Goal: Task Accomplishment & Management: Manage account settings

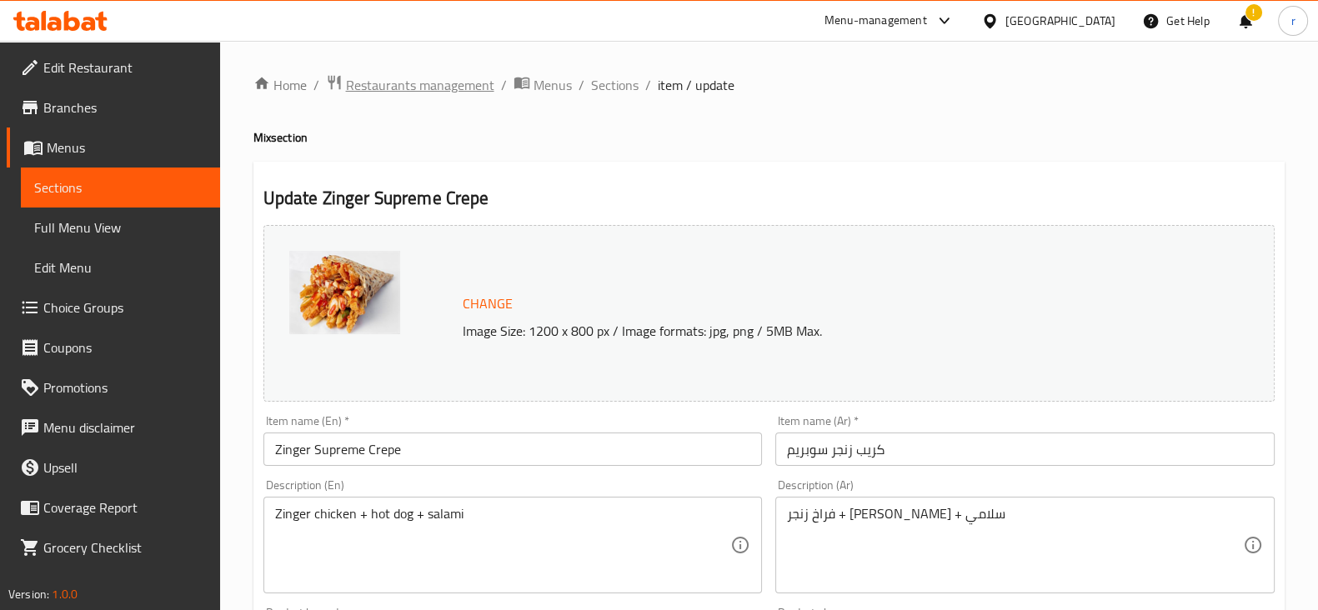
click at [449, 77] on span "Restaurants management" at bounding box center [420, 85] width 148 height 20
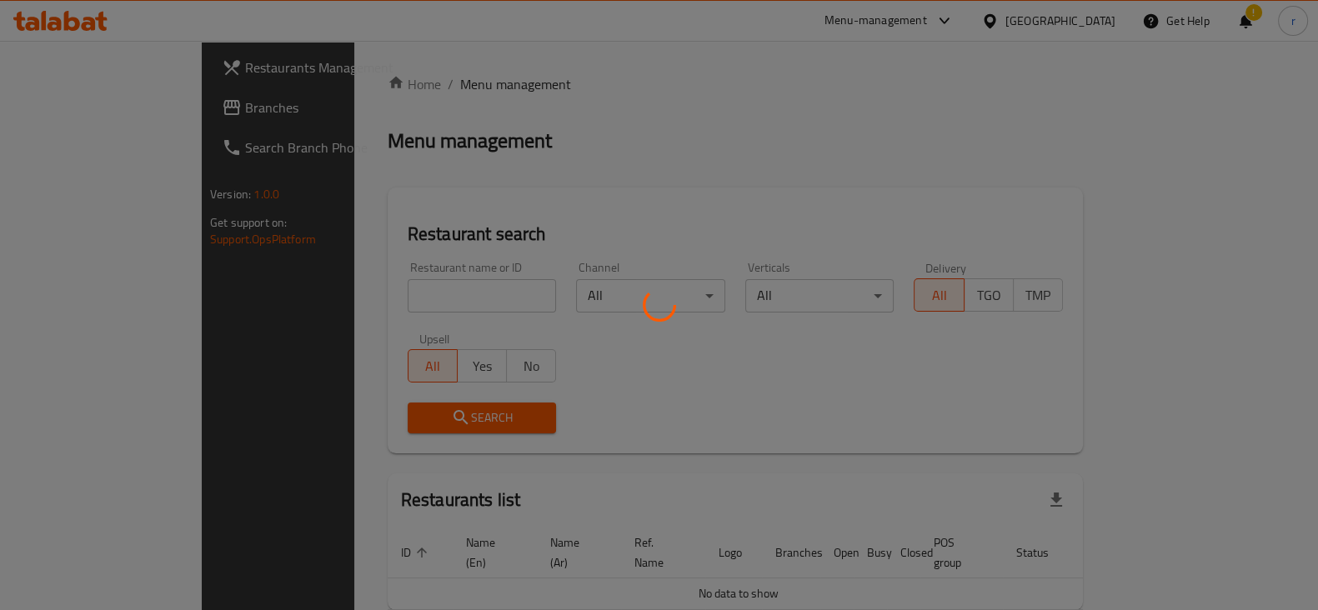
drag, startPoint x: 109, startPoint y: 128, endPoint x: 132, endPoint y: 106, distance: 31.3
click at [111, 126] on div at bounding box center [659, 305] width 1318 height 610
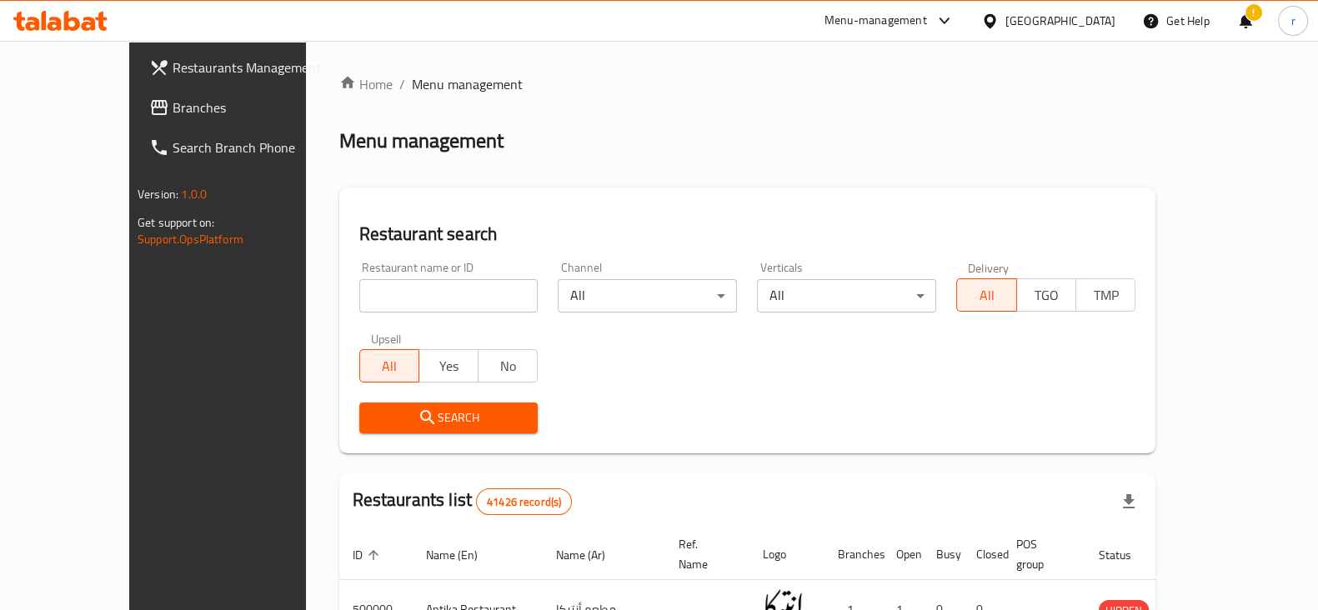
click at [132, 106] on div "Restaurants Management Branches Search Branch Phone Version: 1.0.0 Get support …" at bounding box center [659, 591] width 1061 height 1100
click at [173, 106] on span "Branches" at bounding box center [254, 108] width 163 height 20
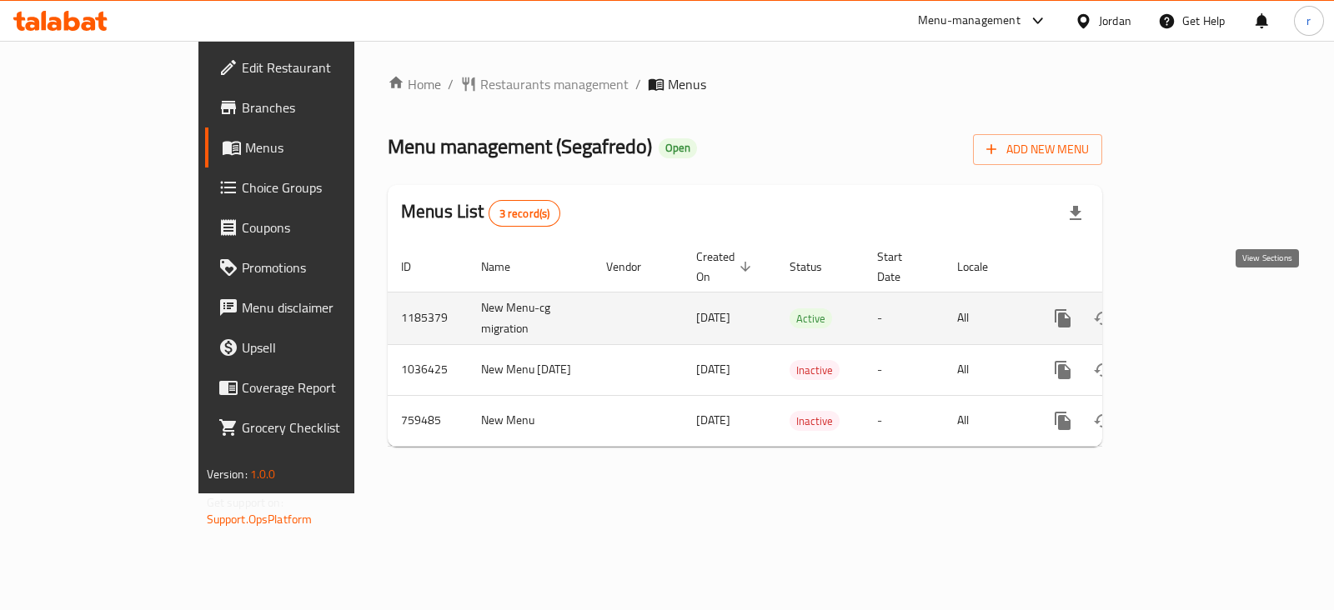
click at [1193, 309] on icon "enhanced table" at bounding box center [1183, 319] width 20 height 20
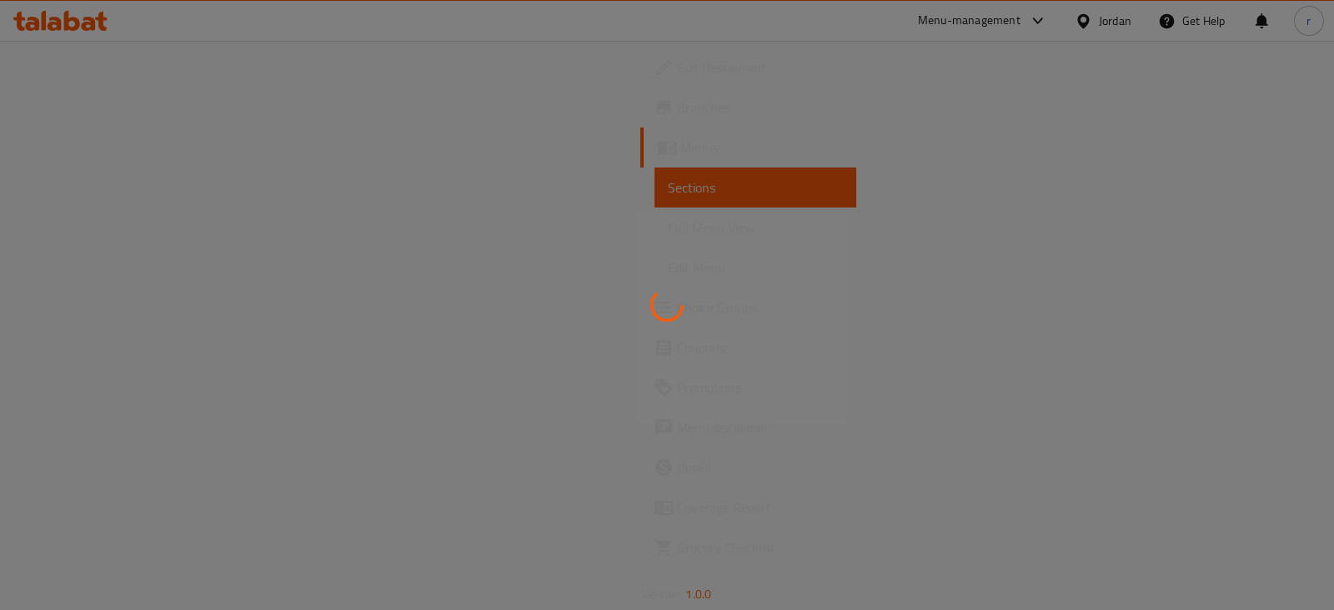
click at [613, 146] on div at bounding box center [667, 305] width 1334 height 610
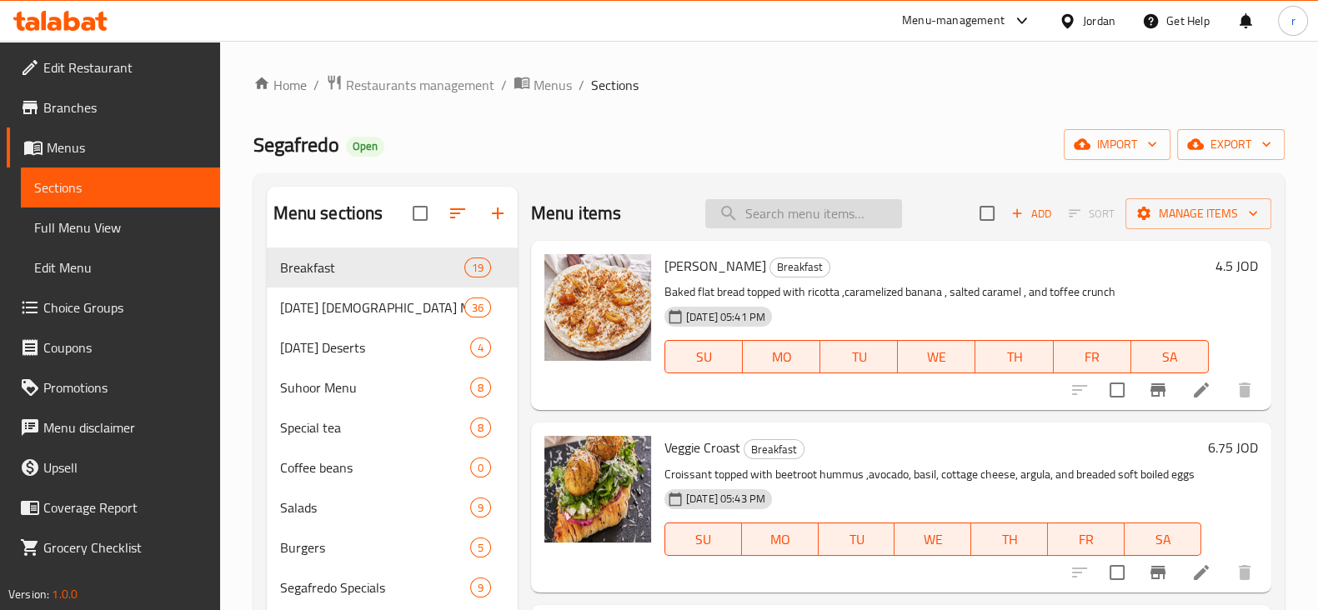
click at [750, 206] on input "search" at bounding box center [803, 213] width 197 height 29
paste input "Grilled Salmon Sandwich"
type input "Grilled Salmon Sandwich"
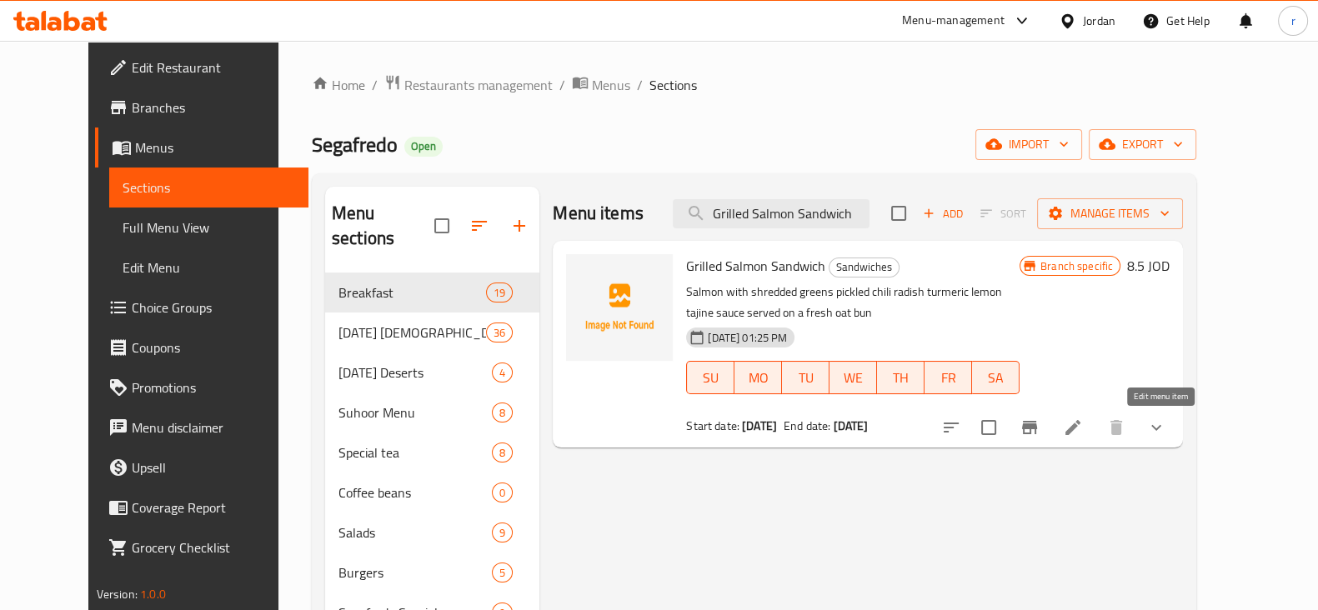
click at [1081, 431] on icon at bounding box center [1073, 427] width 15 height 15
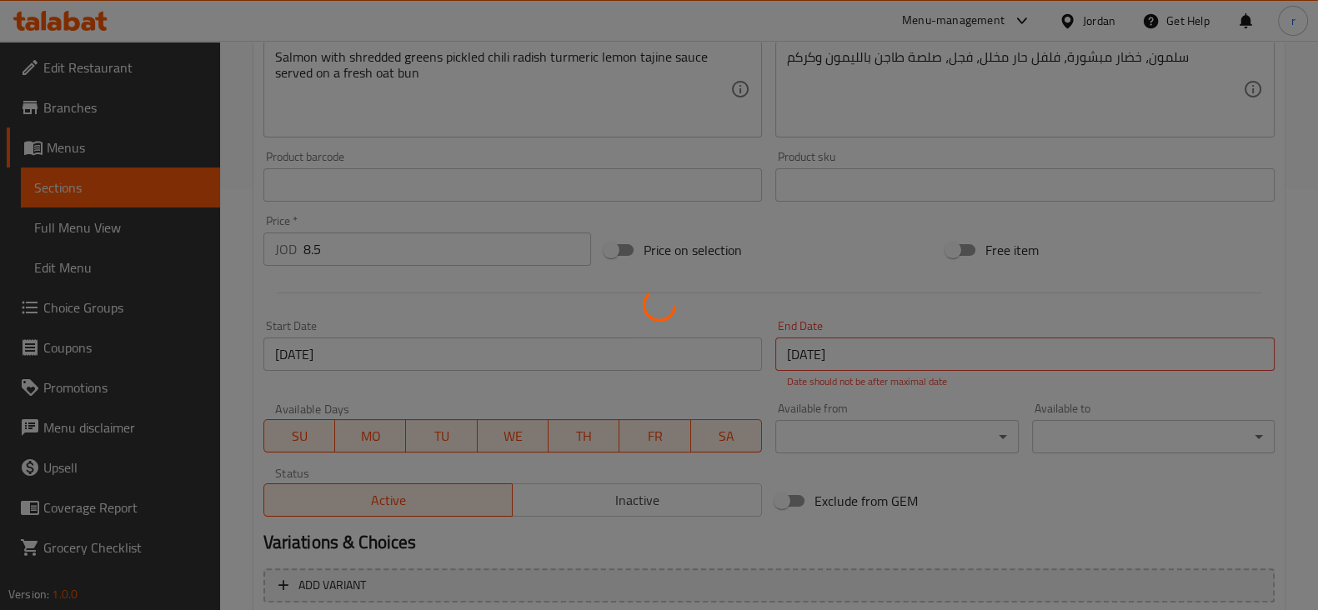
type input "يضيف السندوتشات"
type input "0"
type input "1"
type input "الإضافات:"
type input "0"
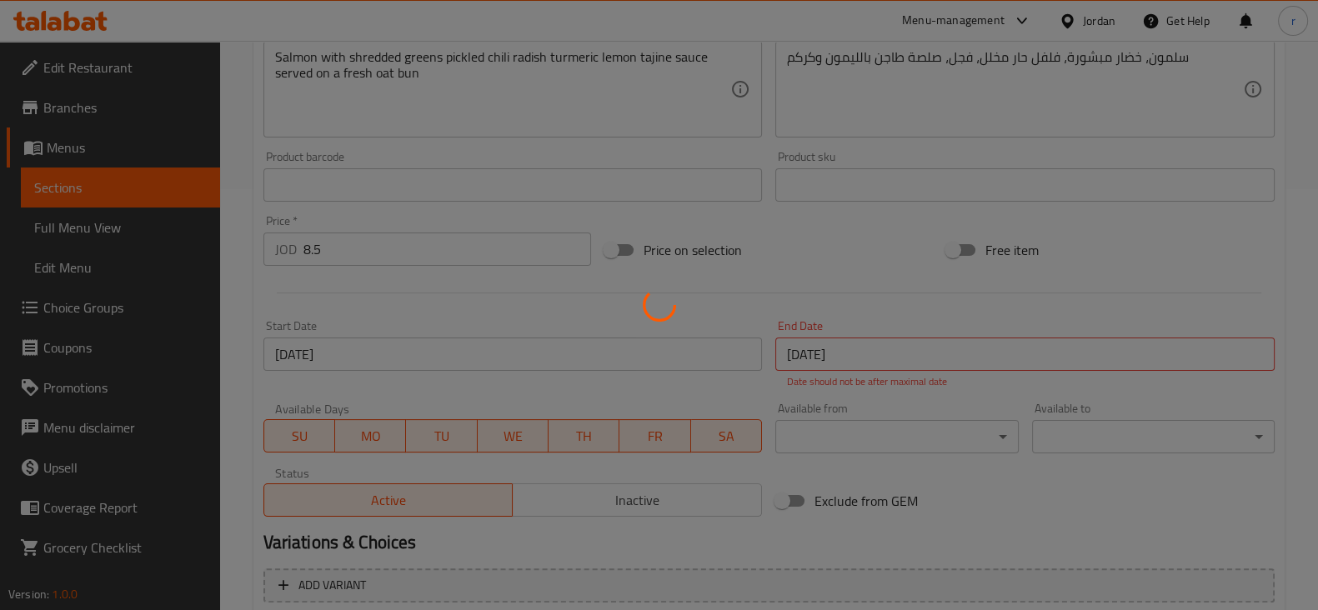
type input "4"
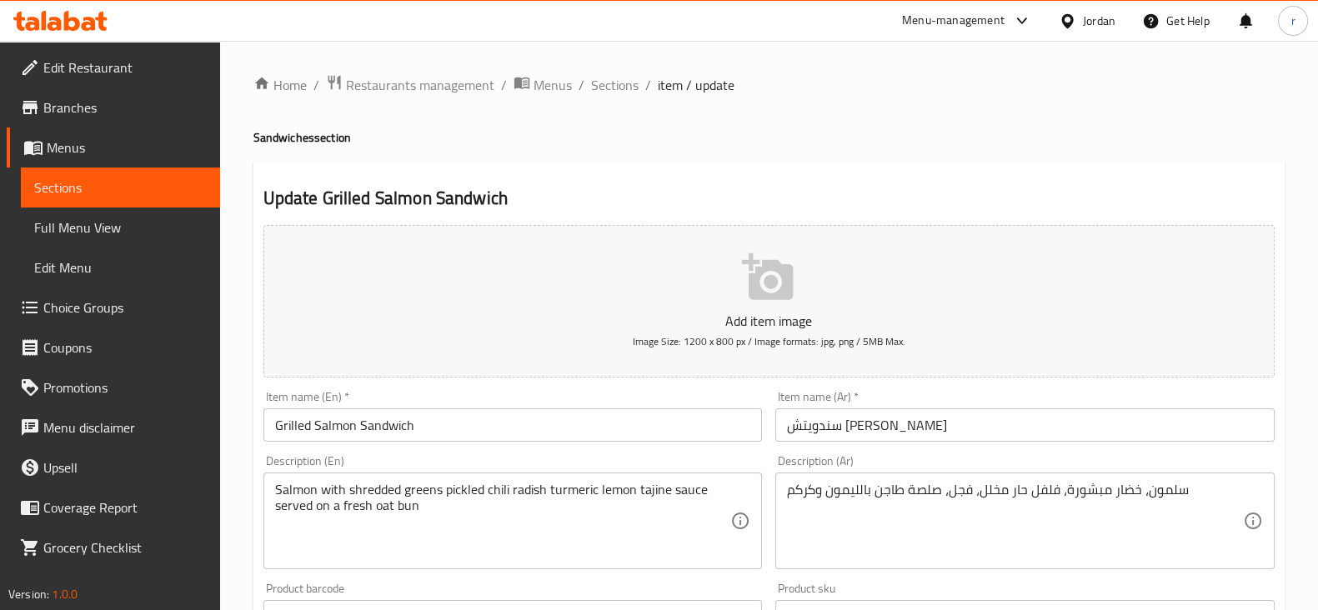
click at [73, 181] on span "Sections" at bounding box center [120, 188] width 173 height 20
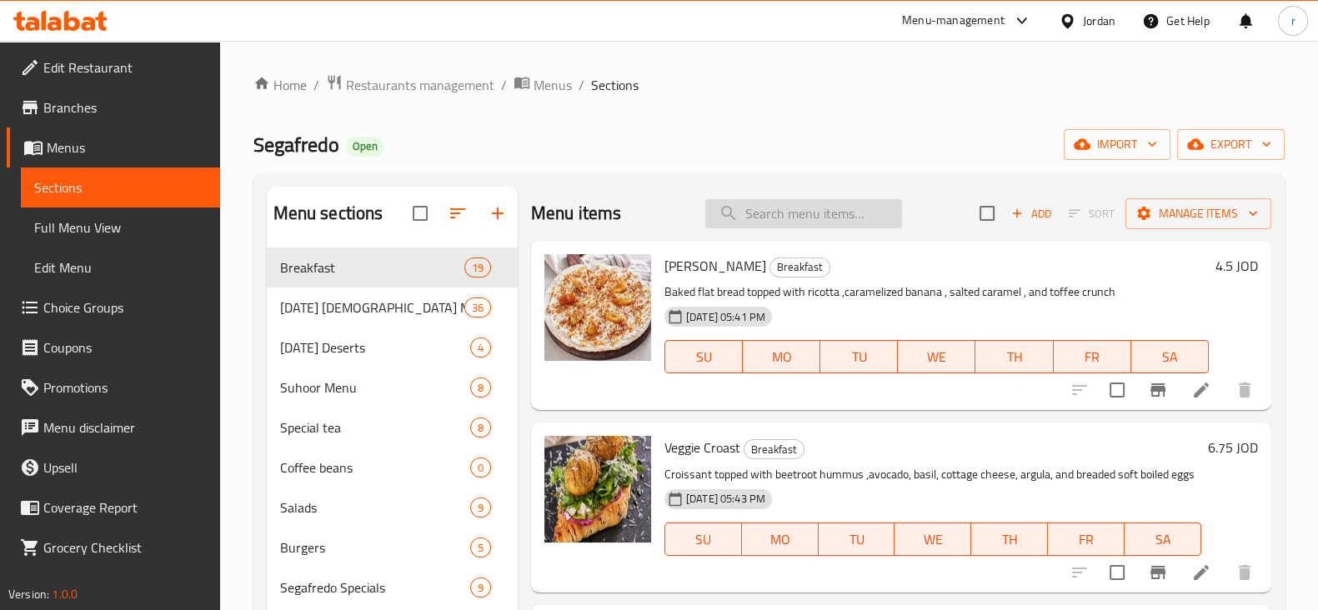
click at [746, 214] on input "search" at bounding box center [803, 213] width 197 height 29
paste input "Tagliatelle Alla Besciamella"
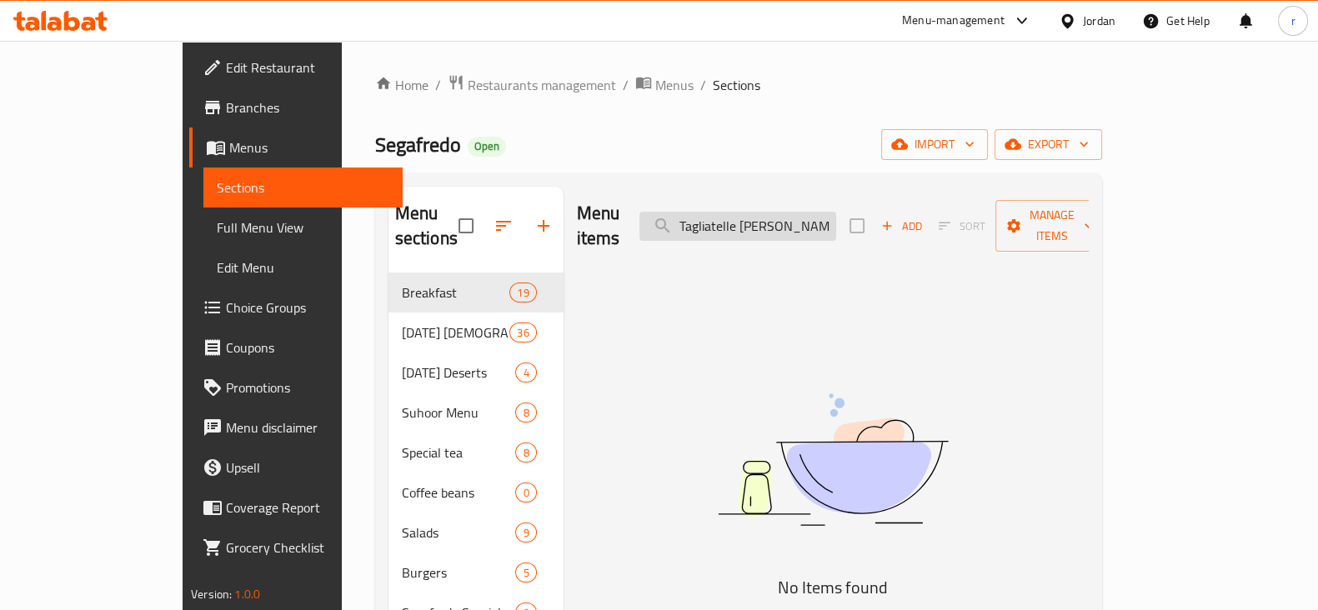
click at [745, 214] on input "Tagliatelle Alla Besciamell" at bounding box center [738, 226] width 197 height 29
type input "Tagliatelle Alla Besciamell"
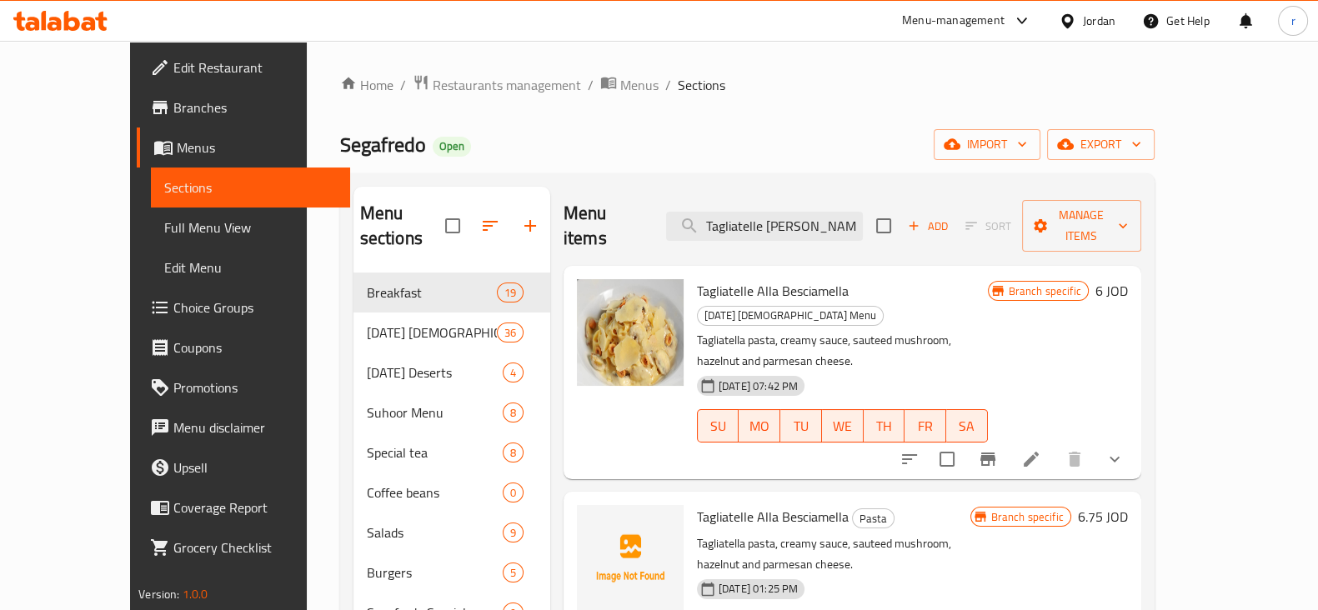
click at [1041, 449] on icon at bounding box center [1031, 459] width 20 height 20
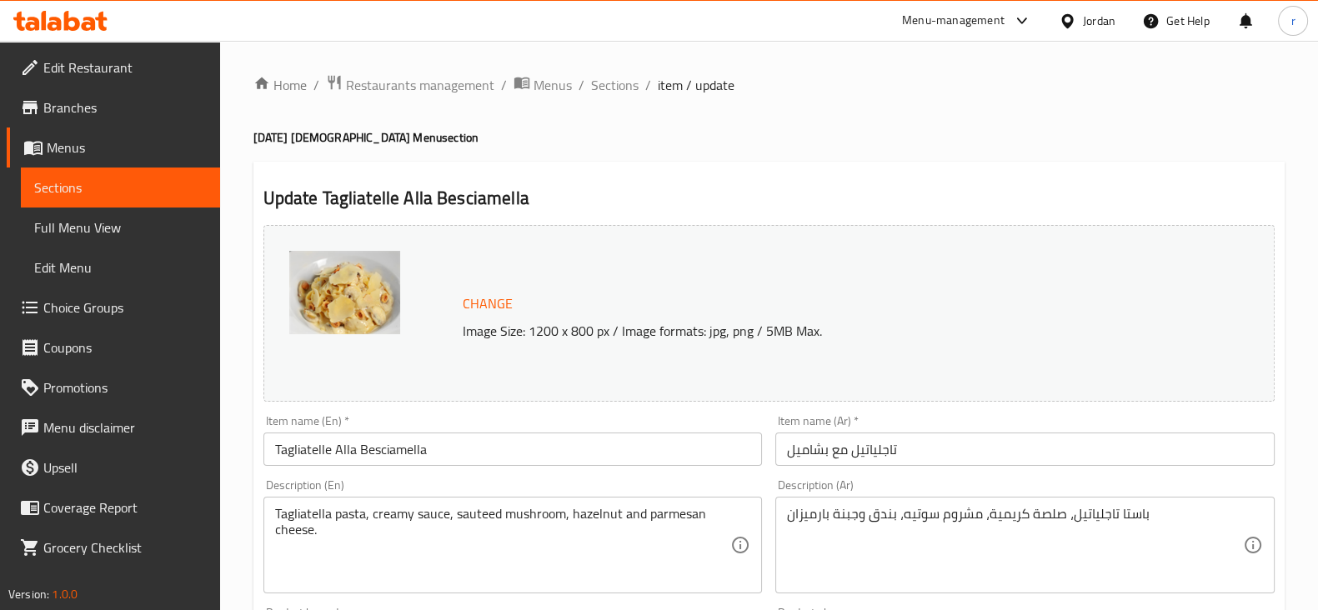
click at [143, 196] on span "Sections" at bounding box center [120, 188] width 173 height 20
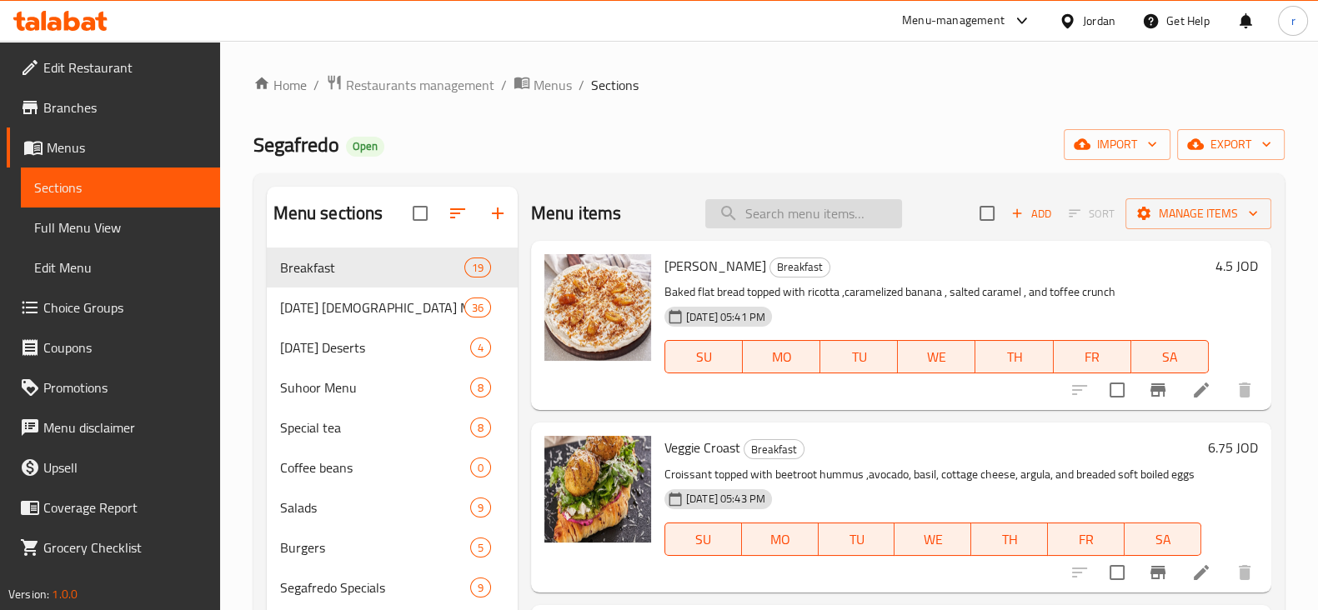
click at [768, 204] on input "search" at bounding box center [803, 213] width 197 height 29
paste input "Caesar"
type input "Caesar"
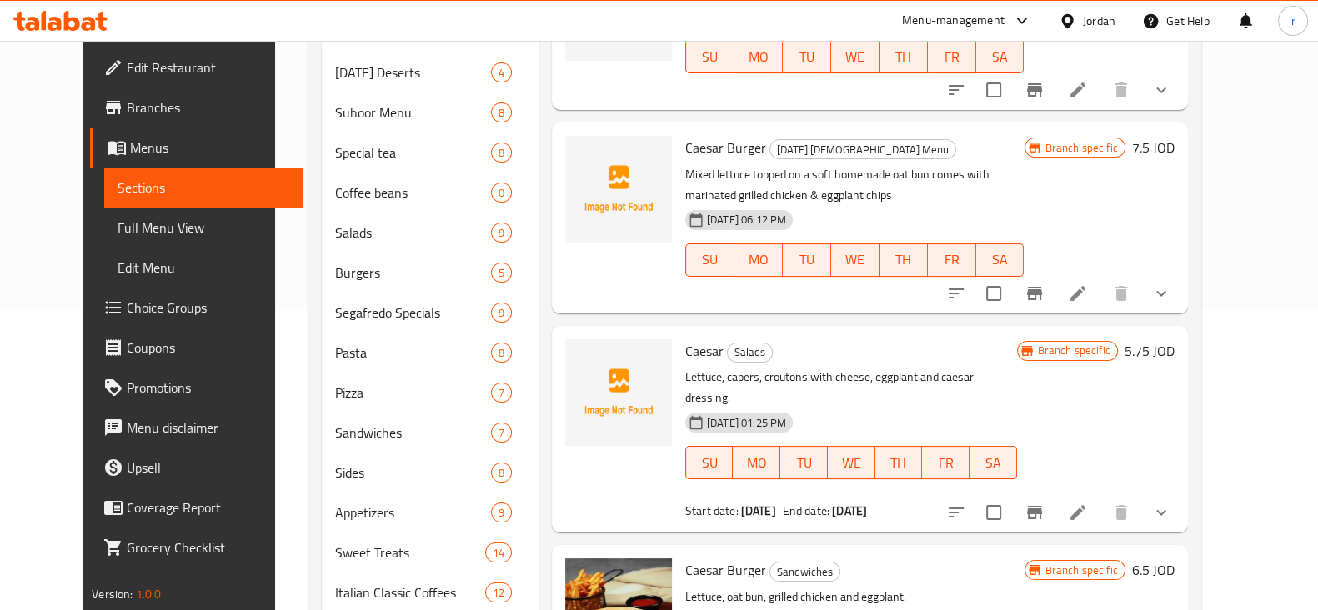
scroll to position [416, 0]
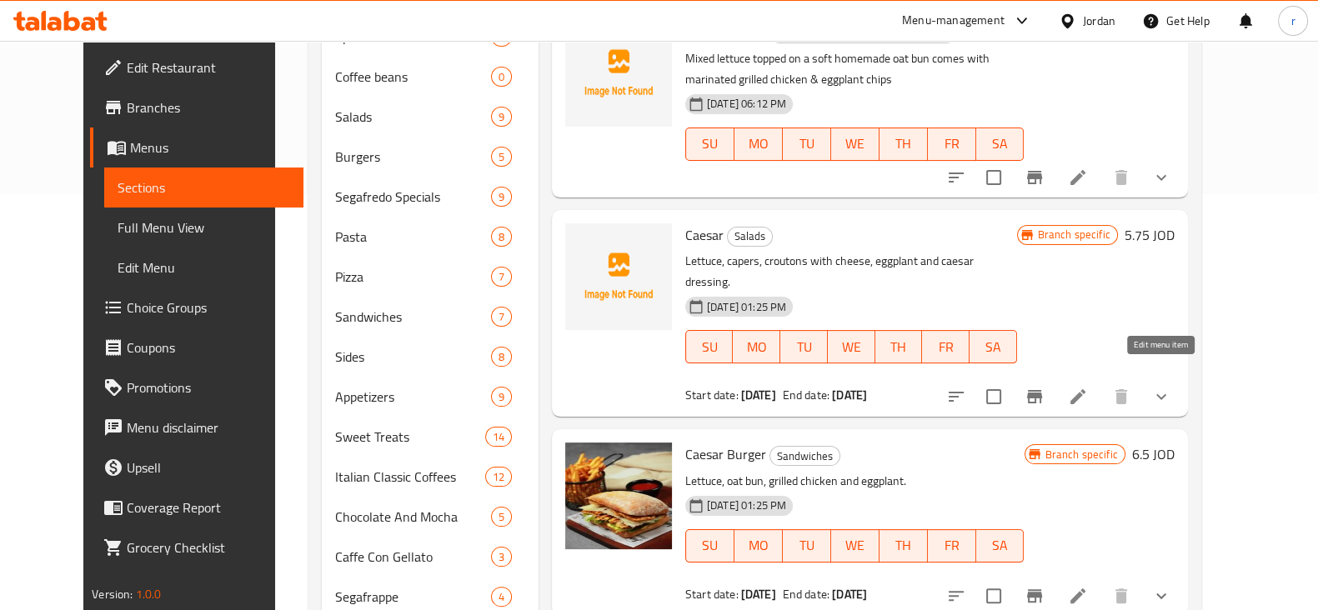
click at [1088, 387] on icon at bounding box center [1078, 397] width 20 height 20
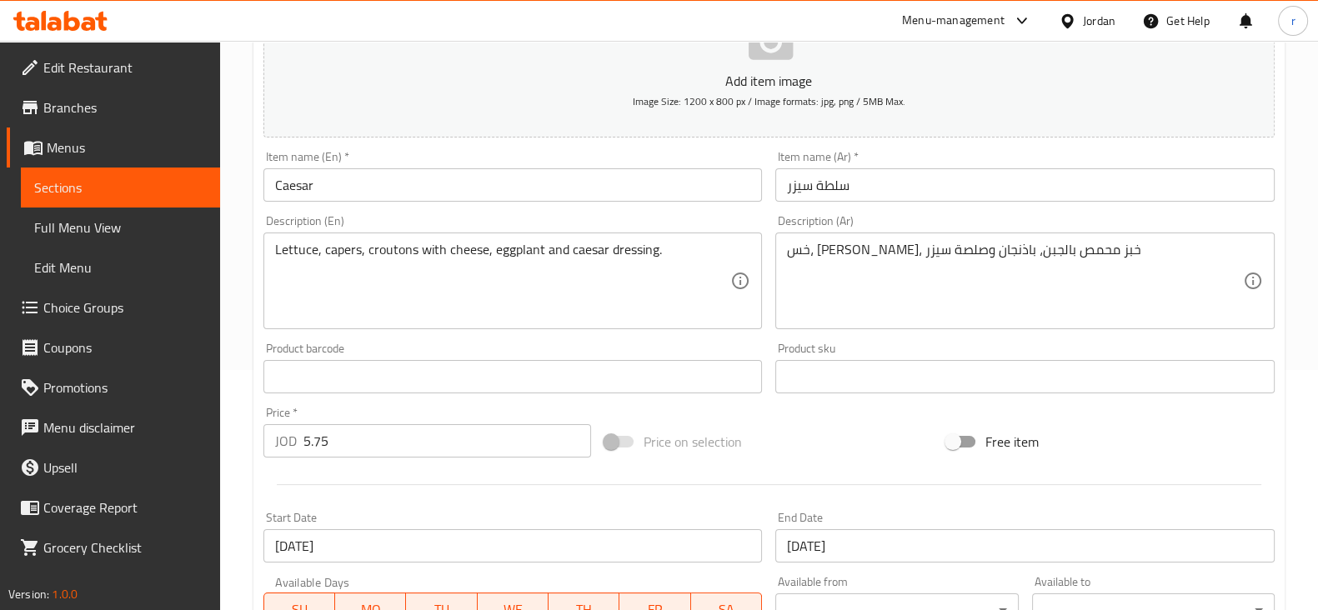
scroll to position [208, 0]
